Goal: Ask a question

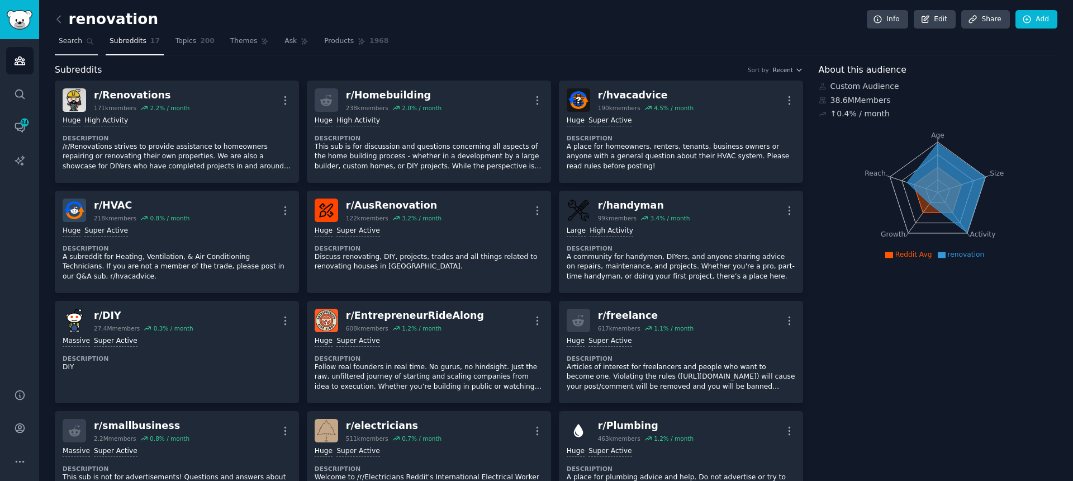
click at [68, 43] on span "Search" at bounding box center [70, 41] width 23 height 10
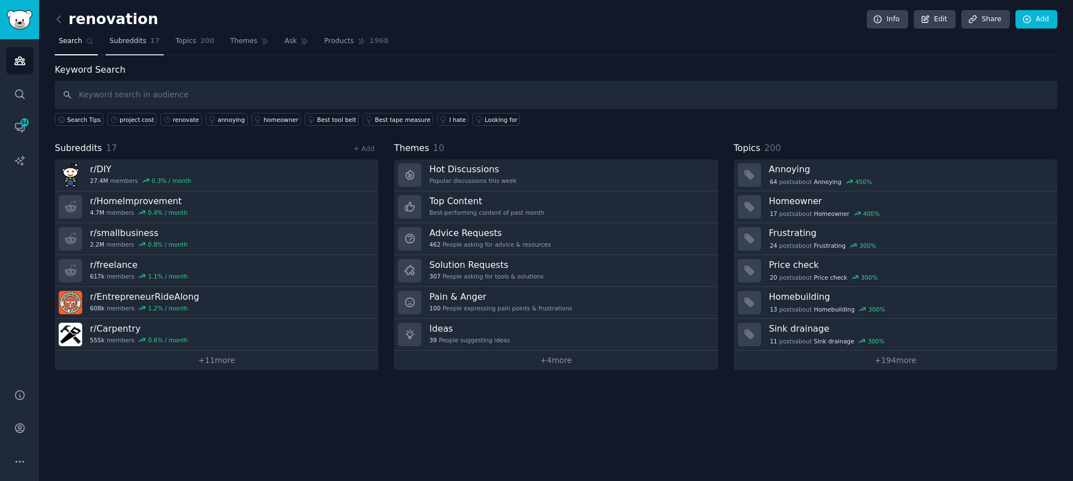
click at [116, 43] on span "Subreddits" at bounding box center [128, 41] width 37 height 10
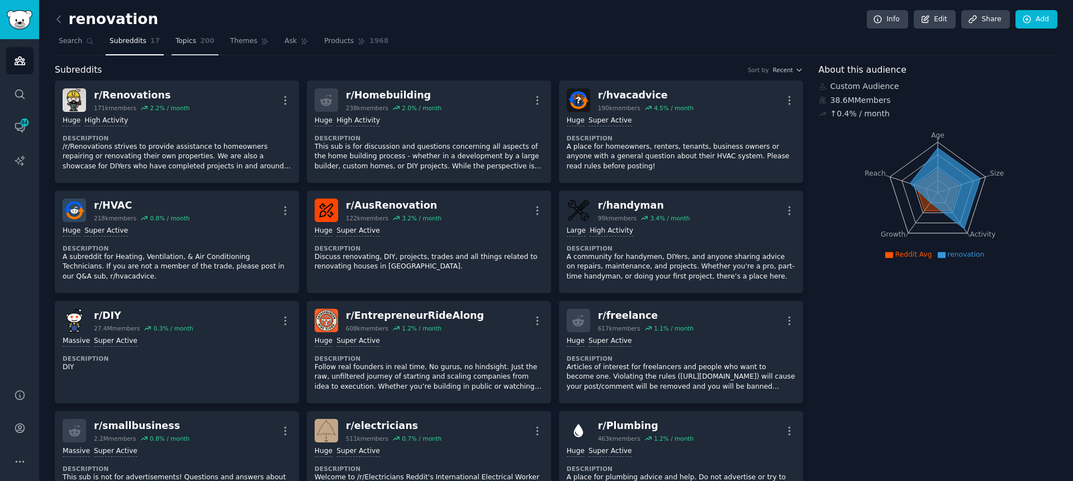
click at [186, 43] on span "Topics" at bounding box center [185, 41] width 21 height 10
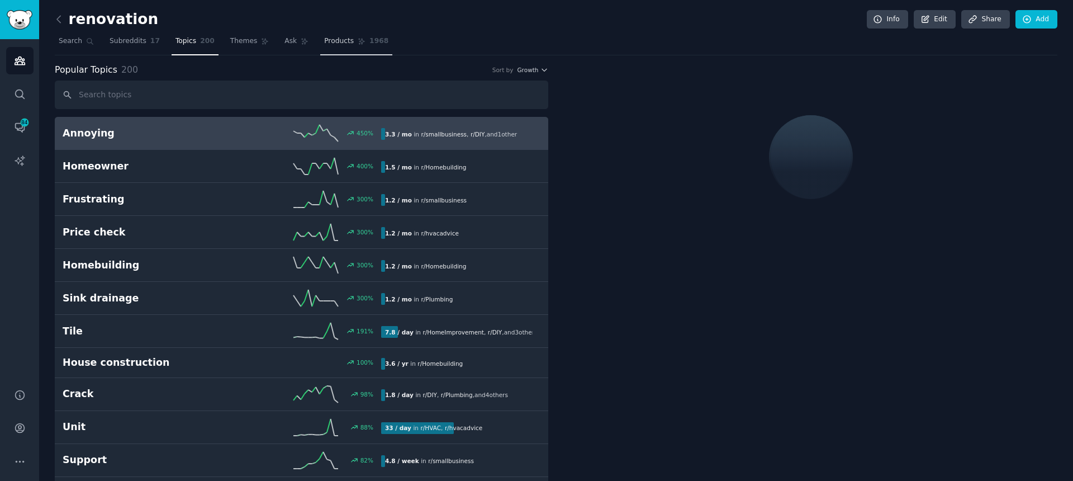
click at [329, 40] on span "Products" at bounding box center [339, 41] width 30 height 10
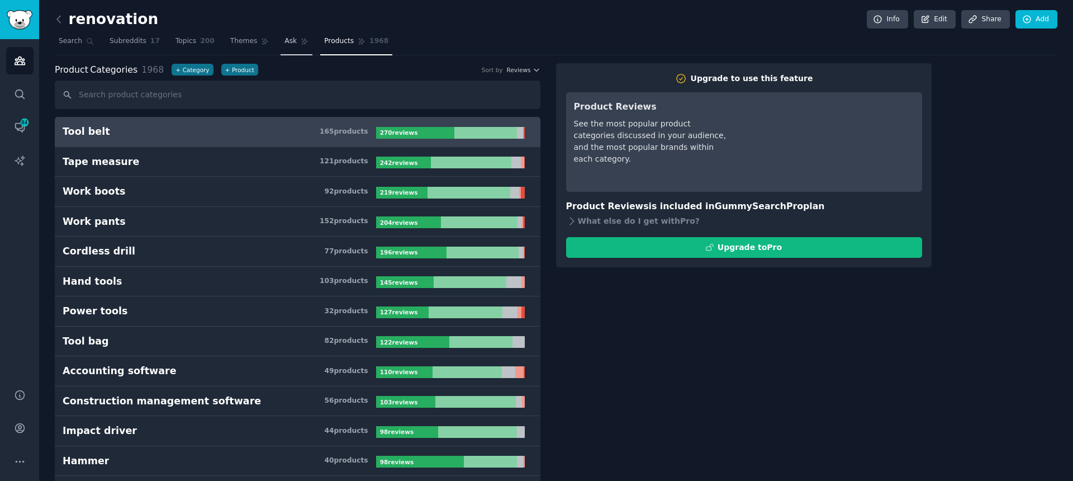
click at [284, 42] on span "Ask" at bounding box center [290, 41] width 12 height 10
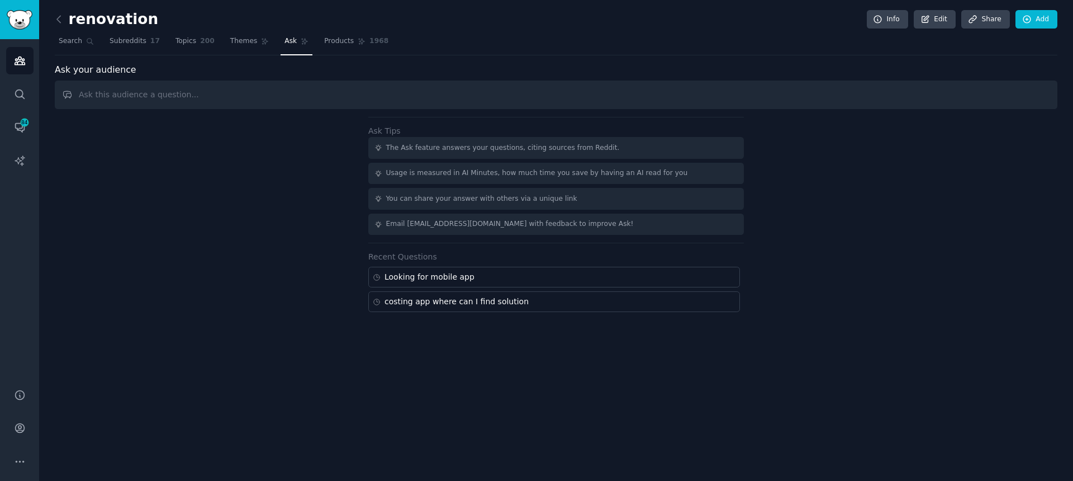
drag, startPoint x: 180, startPoint y: 97, endPoint x: 192, endPoint y: 87, distance: 15.9
click at [181, 96] on input "text" at bounding box center [556, 94] width 1003 height 29
type input "A great tool to replace Excel for pricing or quoting"
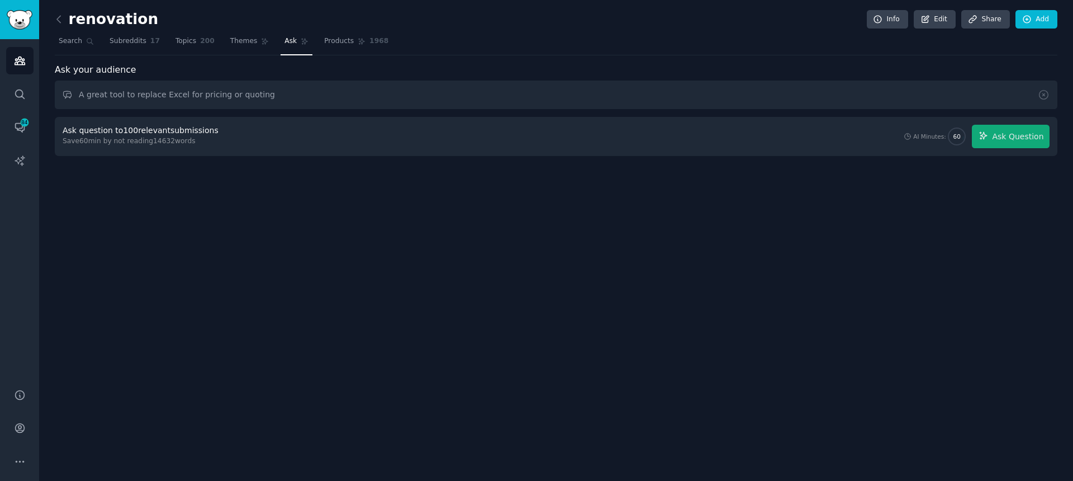
click at [116, 120] on div "Ask question to 100 relevant submissions Save 60 min by not reading 14632 words…" at bounding box center [556, 136] width 1003 height 39
click at [117, 133] on div "Ask question to 100 relevant submissions" at bounding box center [141, 131] width 156 height 12
click at [130, 132] on div "Ask question to 100 relevant submissions" at bounding box center [141, 131] width 156 height 12
drag, startPoint x: 130, startPoint y: 132, endPoint x: 625, endPoint y: 135, distance: 495.1
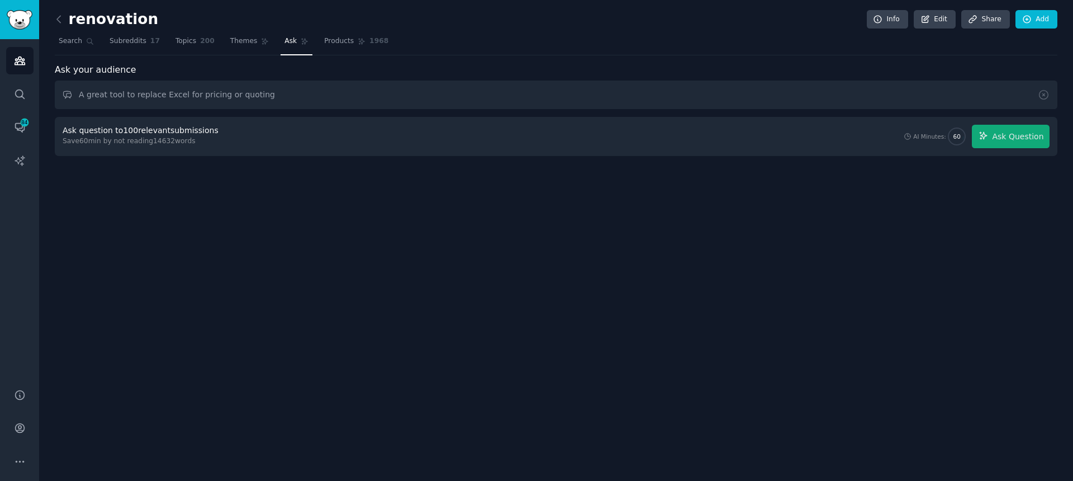
click at [130, 132] on div "Ask question to 100 relevant submissions" at bounding box center [141, 131] width 156 height 12
click at [1019, 139] on span "Ask Question" at bounding box center [1017, 137] width 51 height 12
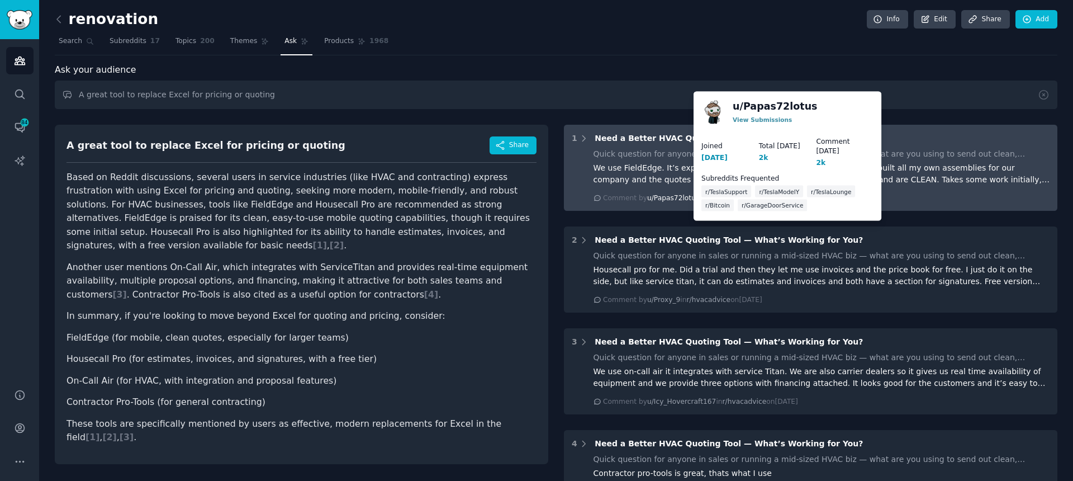
click at [666, 196] on span "u/Papas72lotus" at bounding box center [673, 198] width 52 height 8
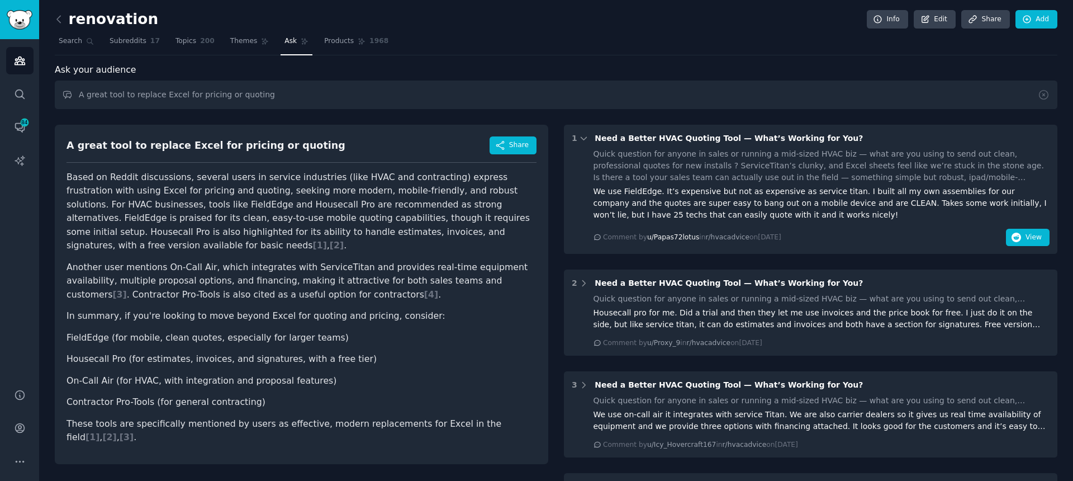
click at [671, 240] on span "u/Papas72lotus" at bounding box center [673, 237] width 52 height 8
click at [683, 239] on span "u/Papas72lotus" at bounding box center [673, 237] width 52 height 8
click at [1025, 237] on span "View" at bounding box center [1033, 237] width 16 height 10
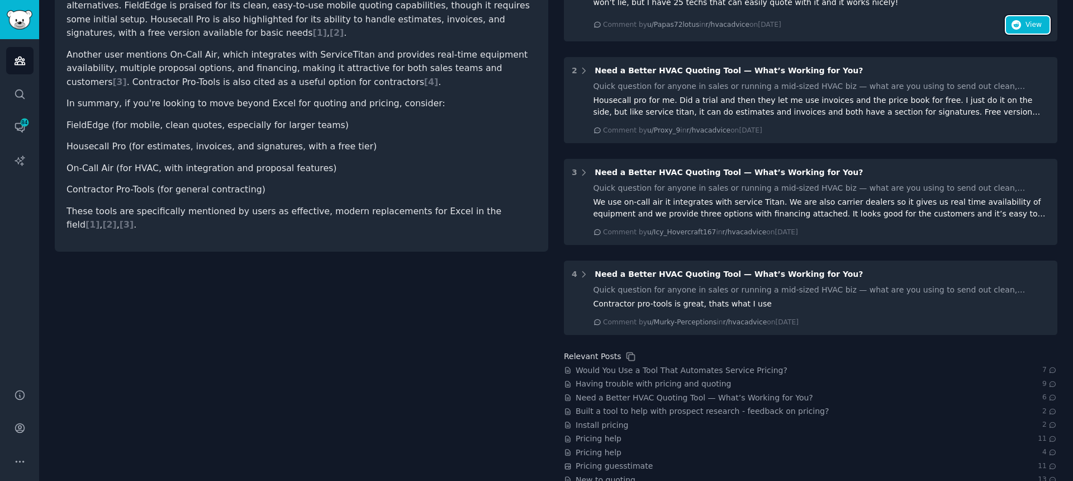
scroll to position [246, 0]
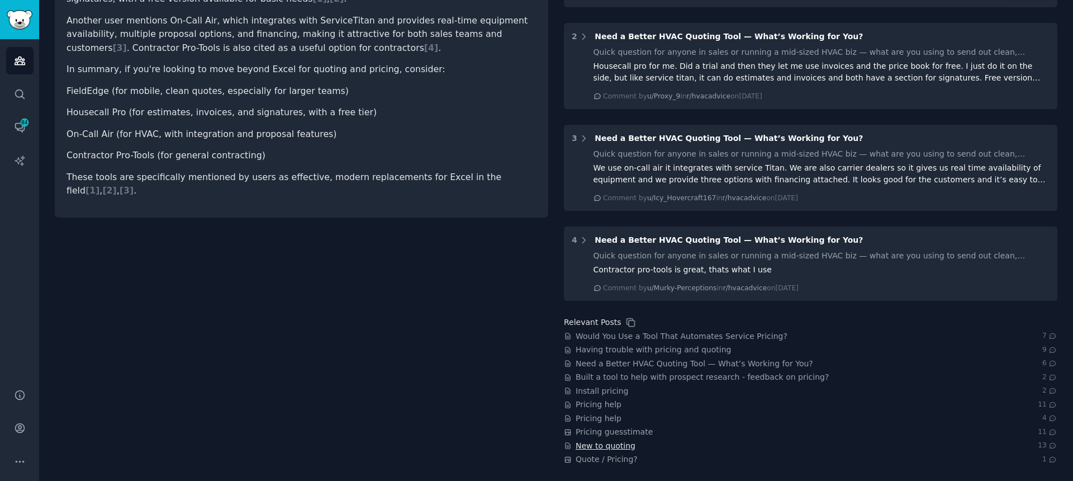
click at [606, 447] on span "New to quoting" at bounding box center [606, 446] width 60 height 12
